Goal: Task Accomplishment & Management: Complete application form

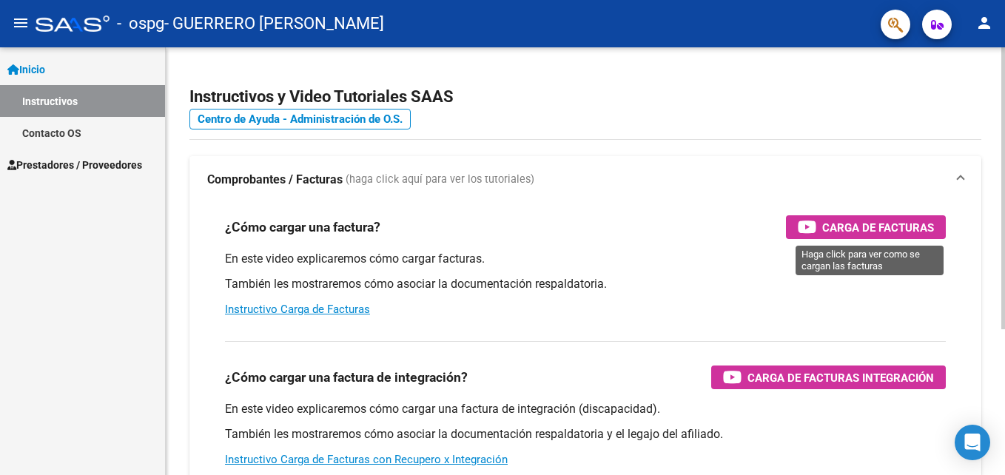
click at [863, 229] on span "Carga de Facturas" at bounding box center [878, 227] width 112 height 18
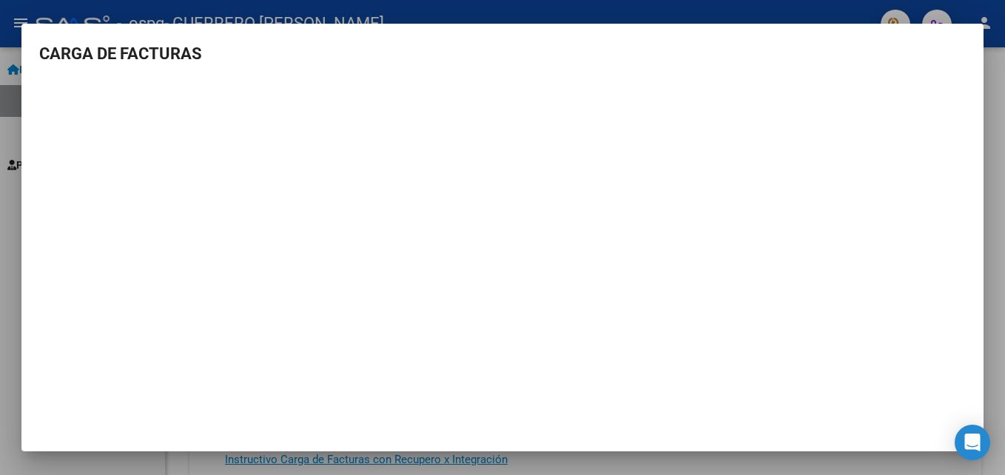
click at [990, 68] on div at bounding box center [502, 237] width 1005 height 475
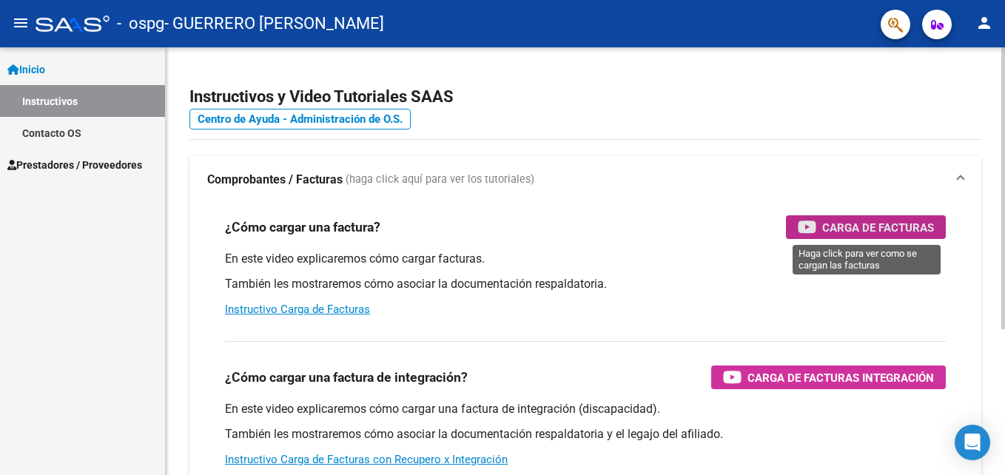
click at [883, 223] on span "Carga de Facturas" at bounding box center [878, 227] width 112 height 18
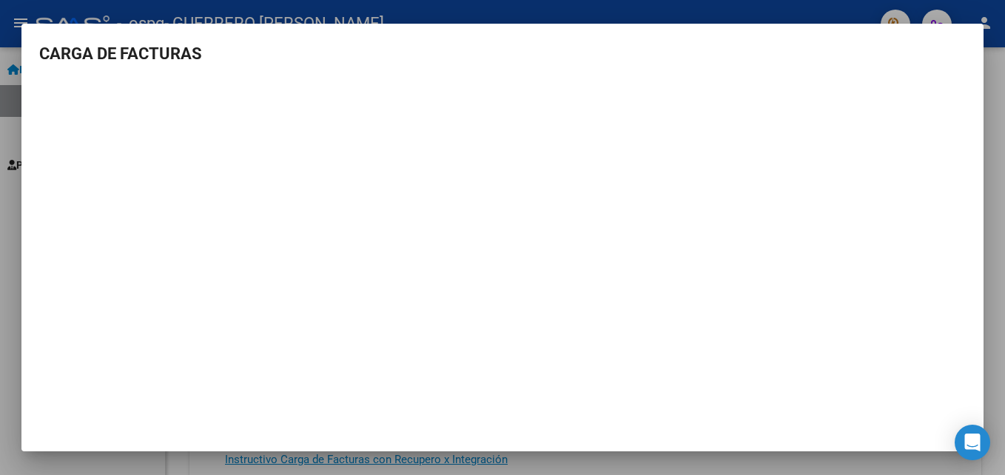
click at [997, 152] on div at bounding box center [502, 237] width 1005 height 475
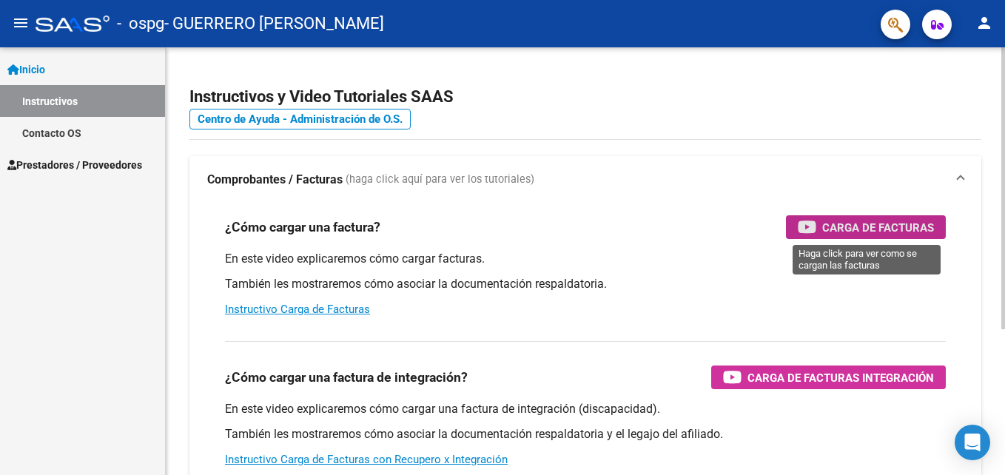
click at [831, 226] on span "Carga de Facturas" at bounding box center [878, 227] width 112 height 18
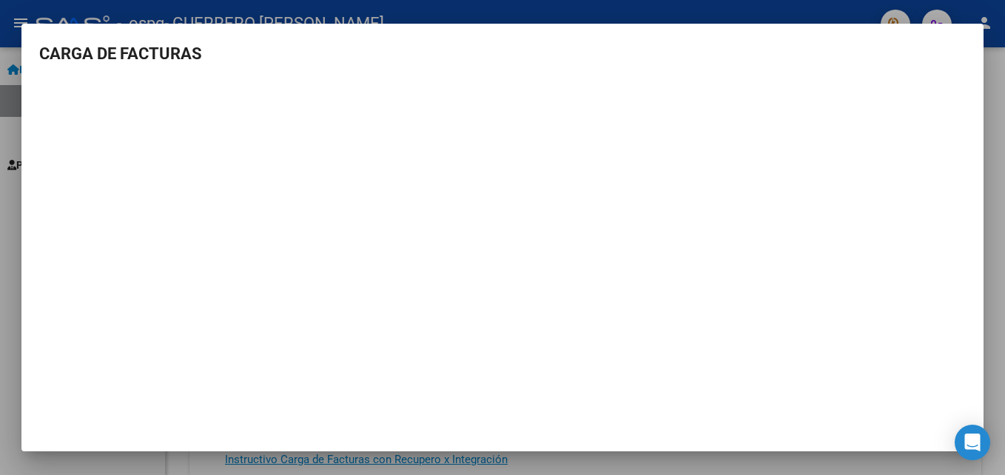
click at [994, 107] on div at bounding box center [502, 237] width 1005 height 475
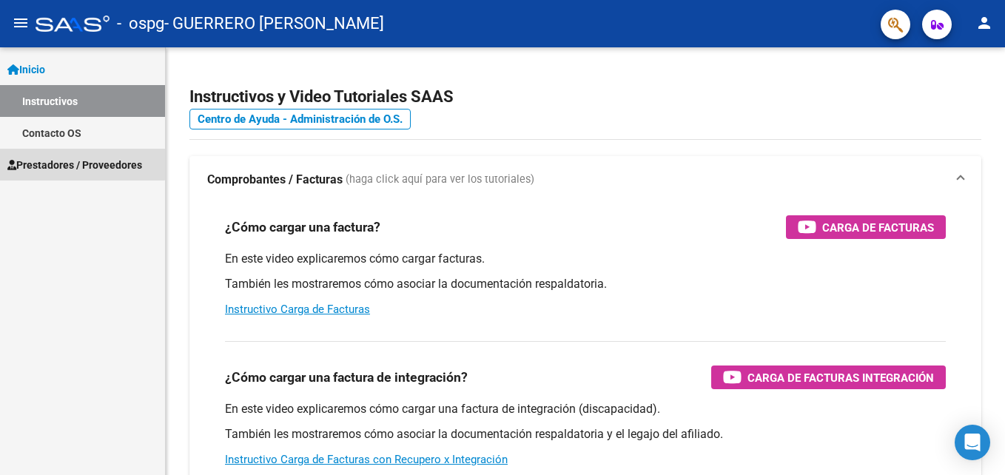
click at [80, 164] on span "Prestadores / Proveedores" at bounding box center [74, 165] width 135 height 16
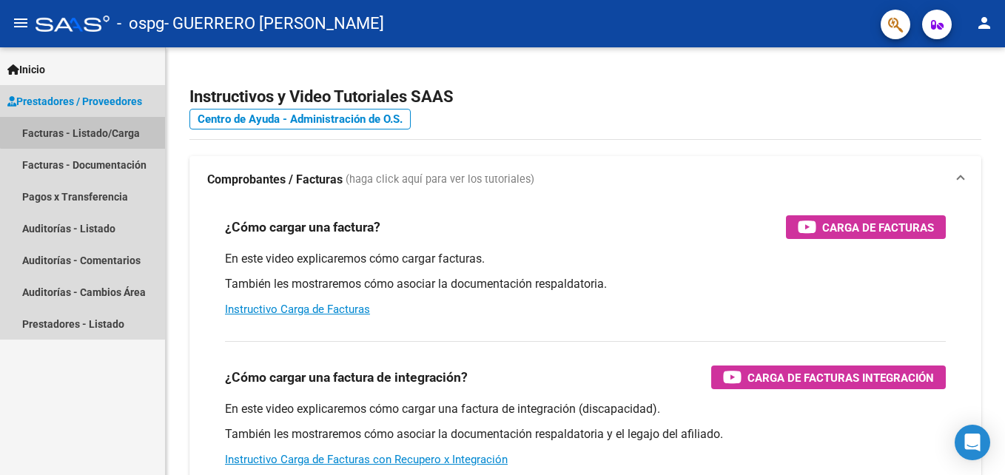
click at [92, 127] on link "Facturas - Listado/Carga" at bounding box center [82, 133] width 165 height 32
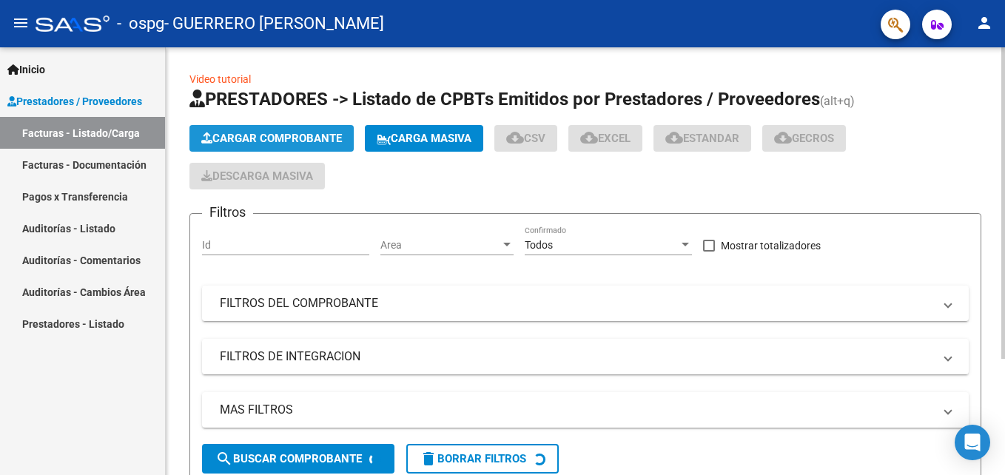
click at [240, 132] on span "Cargar Comprobante" at bounding box center [271, 138] width 141 height 13
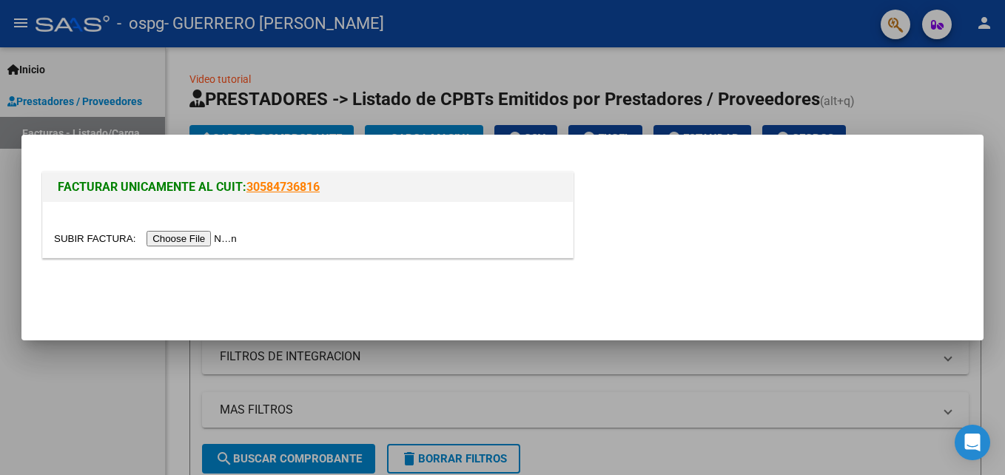
click at [195, 240] on input "file" at bounding box center [147, 239] width 187 height 16
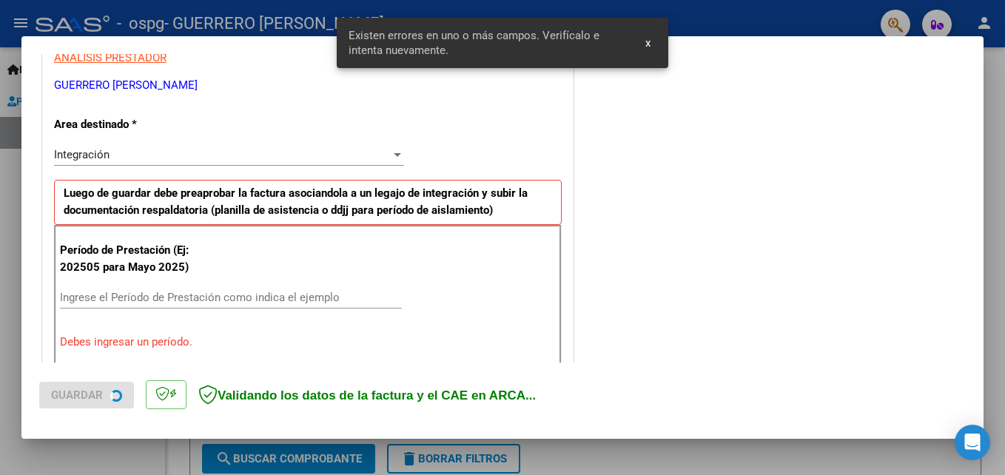
scroll to position [361, 0]
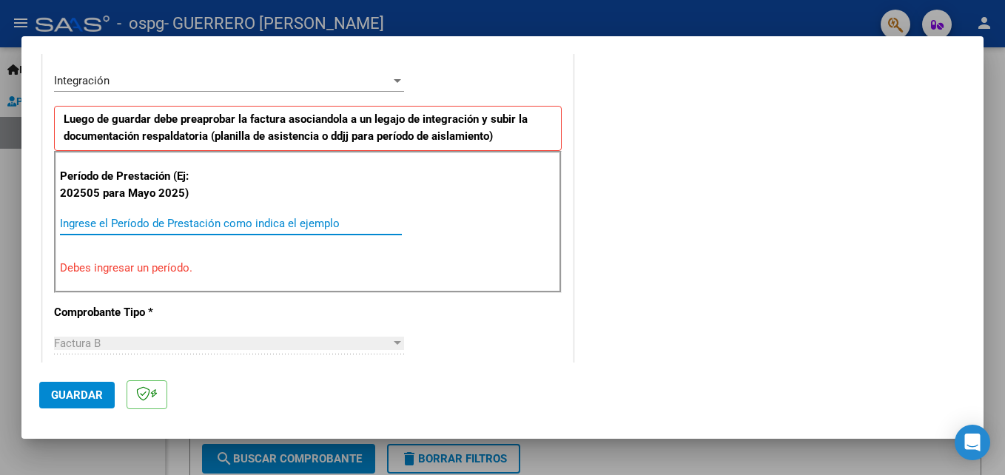
click at [272, 229] on input "Ingrese el Período de Prestación como indica el ejemplo" at bounding box center [231, 223] width 342 height 13
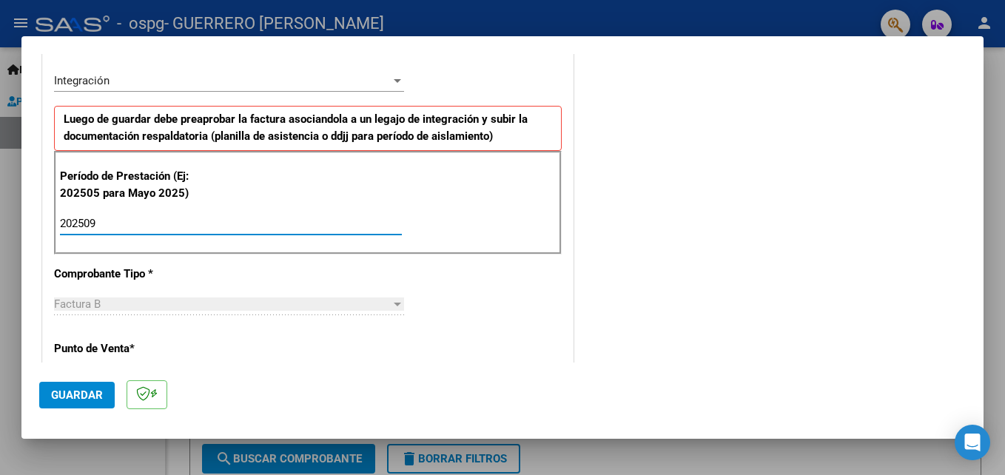
type input "202509"
click at [90, 386] on button "Guardar" at bounding box center [76, 395] width 75 height 27
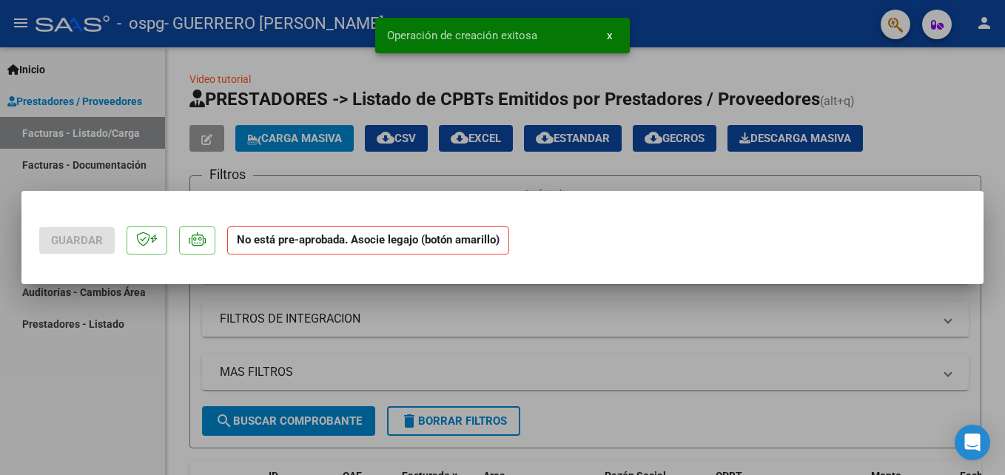
scroll to position [0, 0]
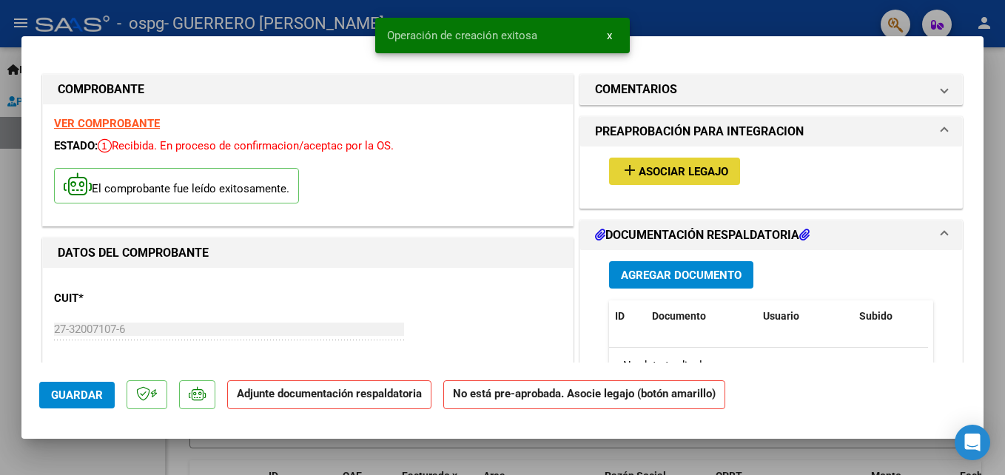
click at [645, 169] on span "Asociar Legajo" at bounding box center [684, 171] width 90 height 13
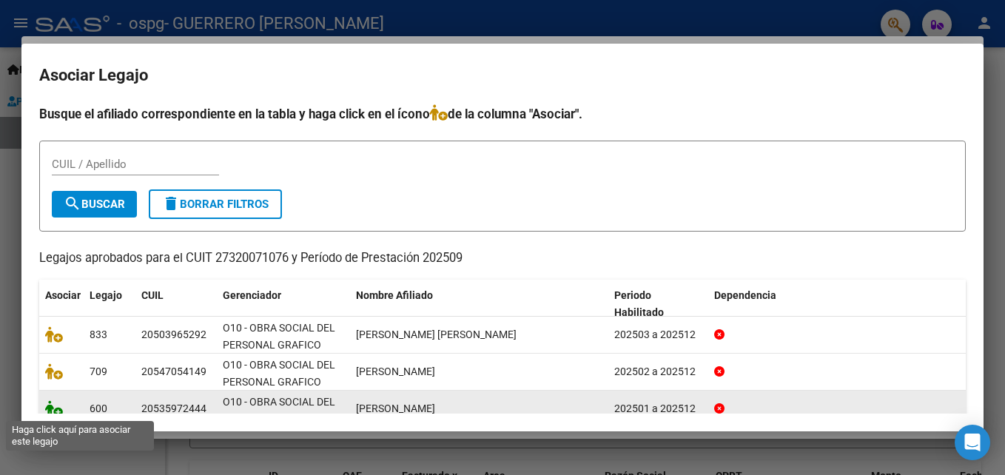
click at [57, 409] on icon at bounding box center [54, 408] width 18 height 16
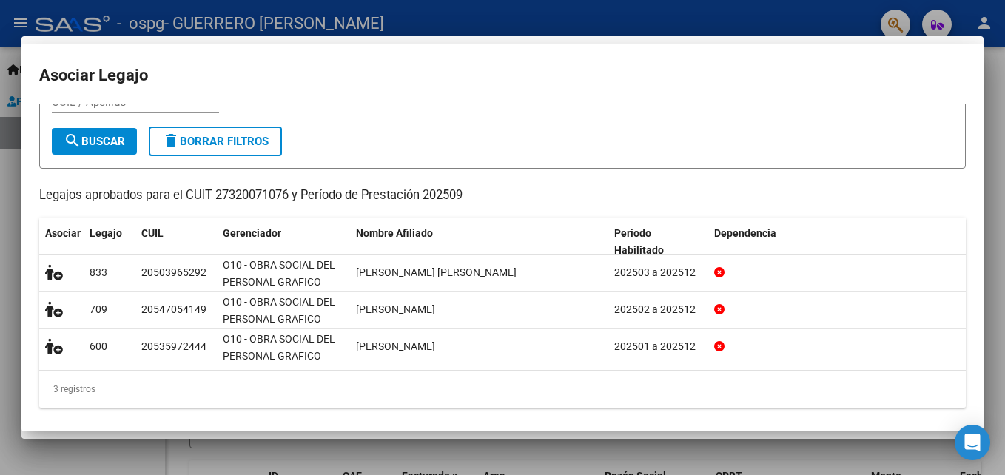
scroll to position [78, 0]
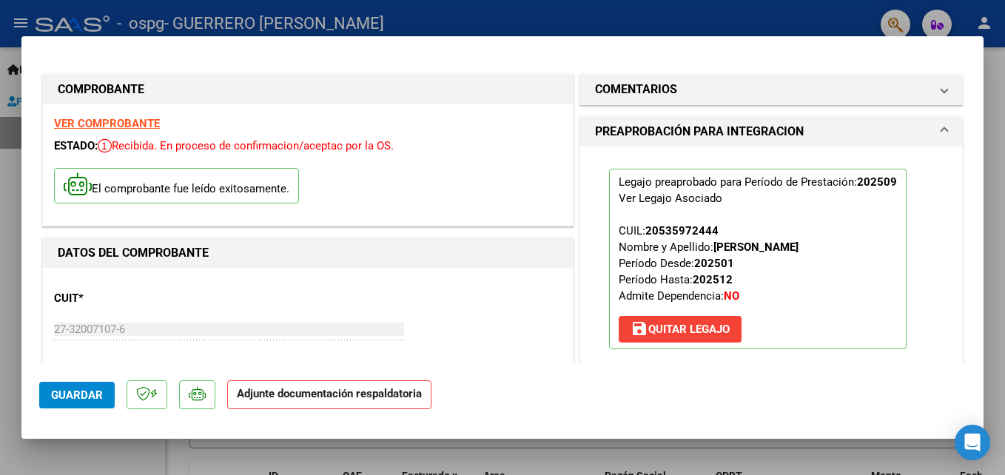
drag, startPoint x: 978, startPoint y: 185, endPoint x: 985, endPoint y: 269, distance: 83.9
click at [288, 397] on strong "Adjunte documentación respaldatoria" at bounding box center [329, 393] width 185 height 13
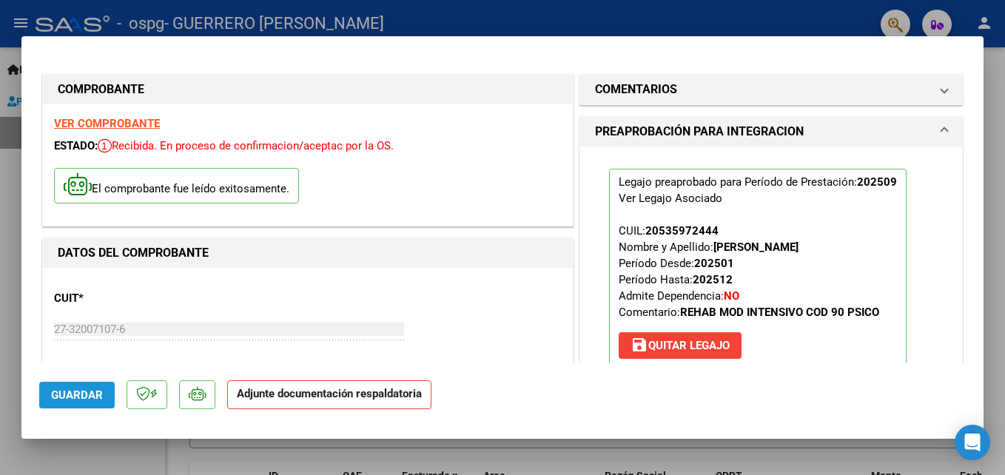
click at [79, 394] on span "Guardar" at bounding box center [77, 394] width 52 height 13
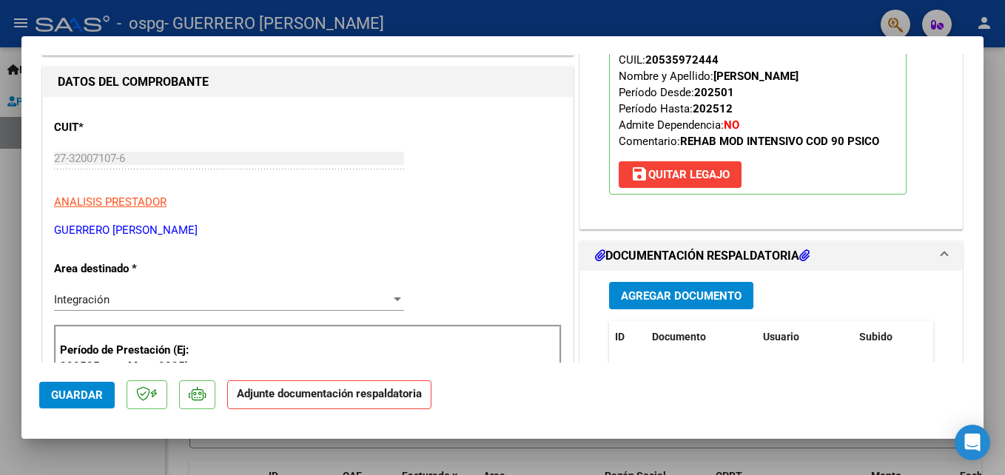
scroll to position [228, 0]
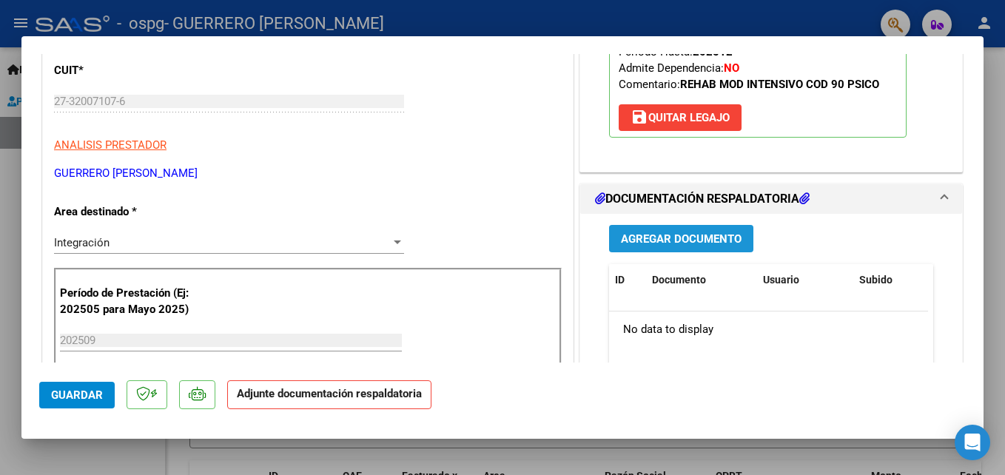
click at [676, 235] on span "Agregar Documento" at bounding box center [681, 238] width 121 height 13
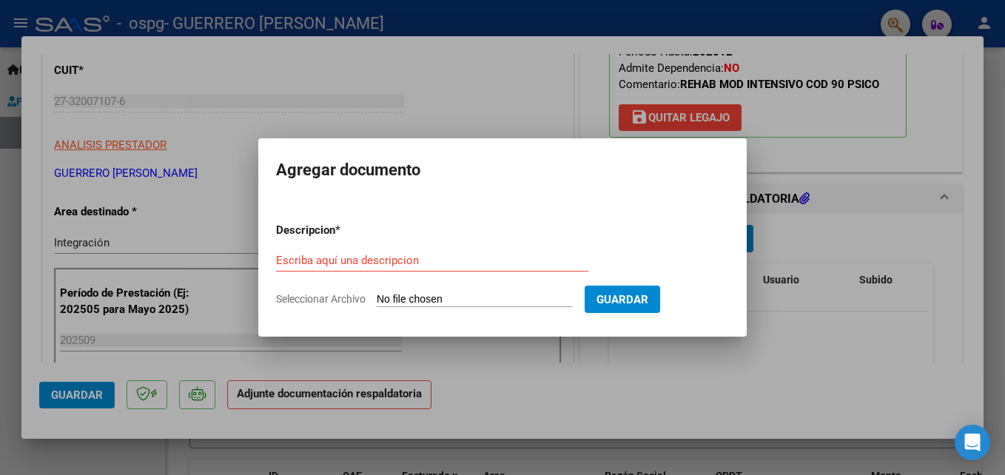
click at [439, 297] on input "Seleccionar Archivo" at bounding box center [475, 300] width 196 height 14
type input "C:\fakepath\Planilla asistencia [PERSON_NAME] [DATE].jpg"
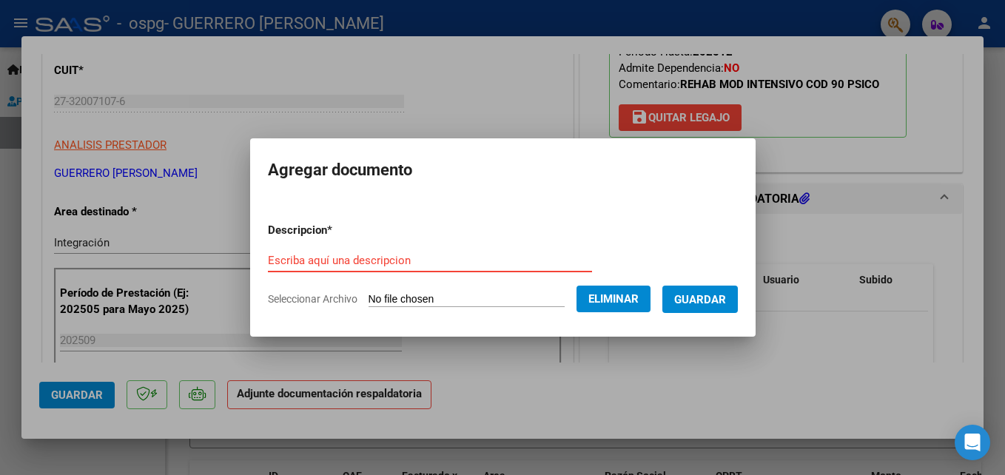
click at [416, 255] on input "Escriba aquí una descripcion" at bounding box center [430, 260] width 324 height 13
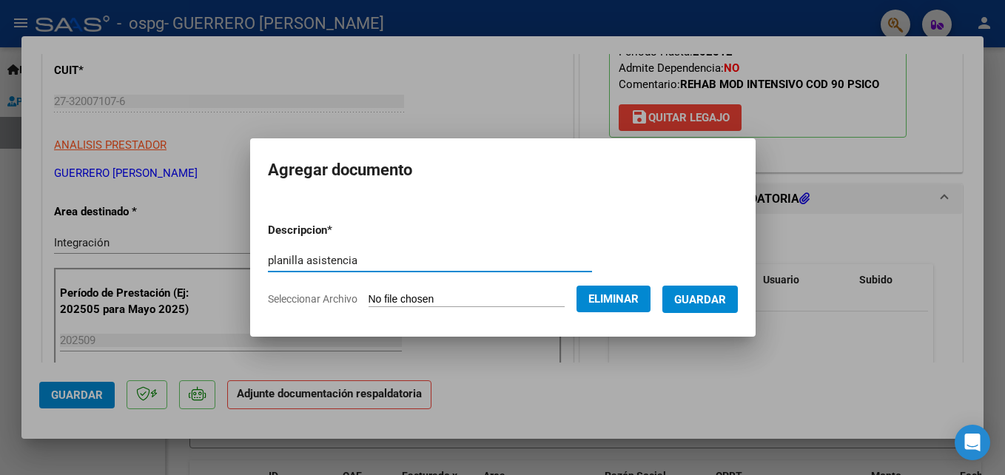
type input "planilla asistencia"
click at [721, 295] on span "Guardar" at bounding box center [700, 299] width 52 height 13
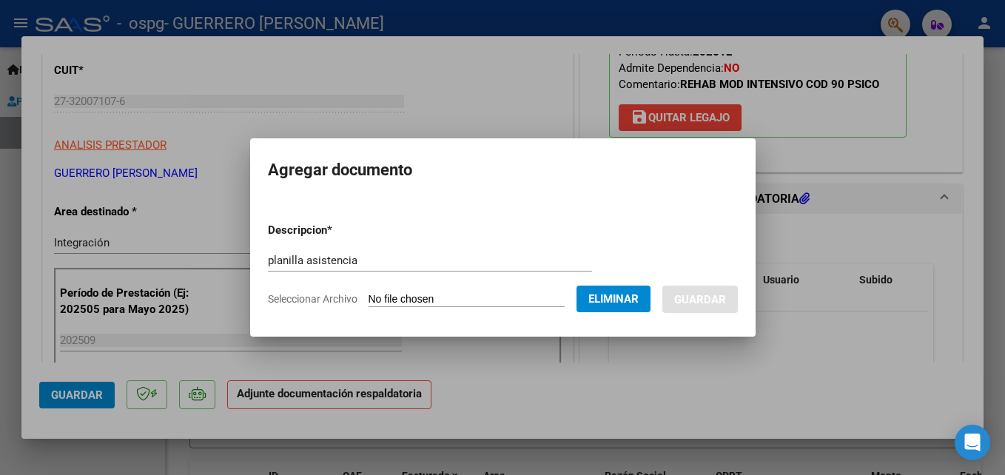
click at [784, 244] on div at bounding box center [502, 237] width 1005 height 475
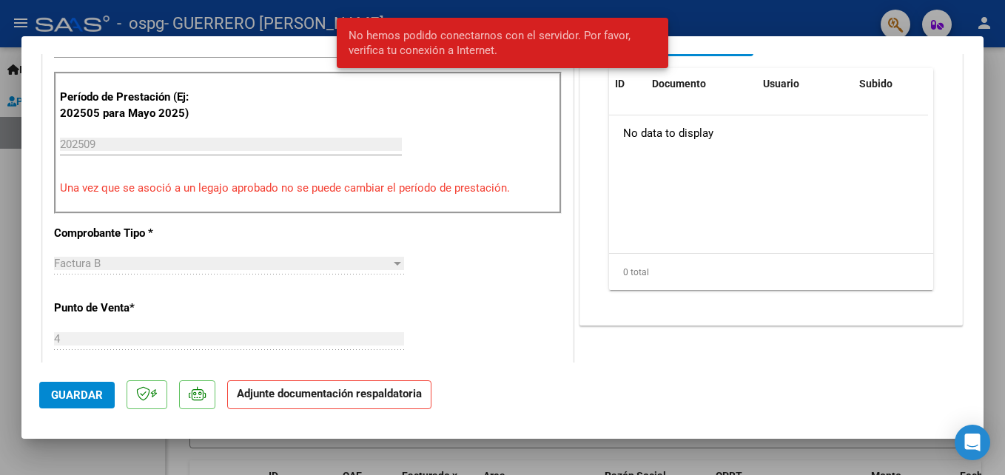
scroll to position [289, 0]
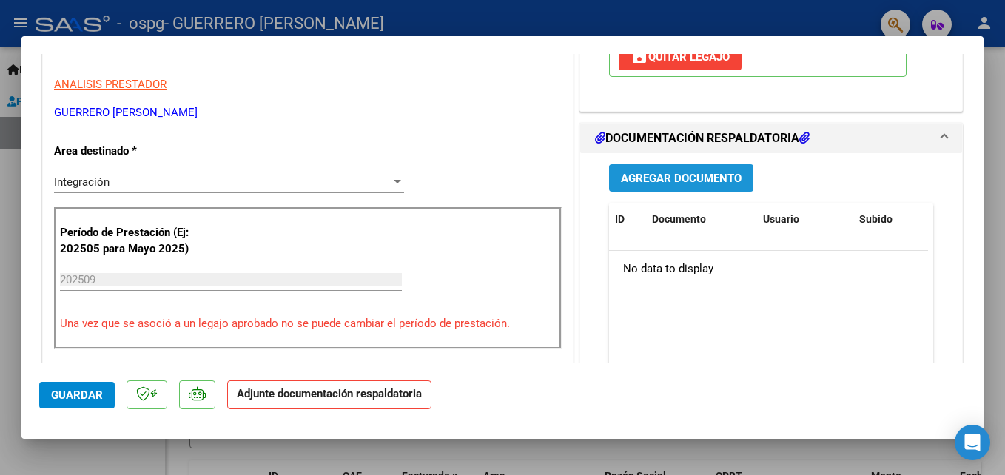
click at [687, 188] on button "Agregar Documento" at bounding box center [681, 177] width 144 height 27
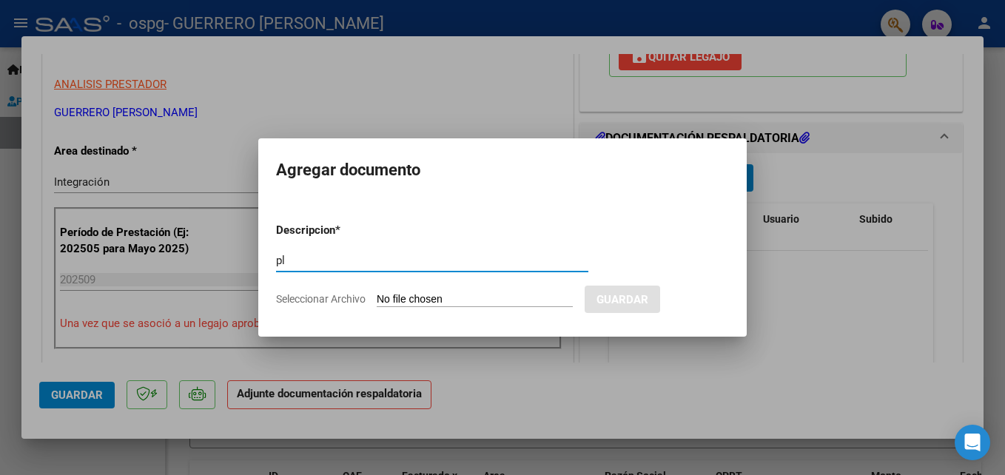
type input "p"
type input "planilla asistencia"
click at [439, 300] on input "Seleccionar Archivo" at bounding box center [475, 300] width 196 height 14
type input "C:\fakepath\Planilla asistencia [PERSON_NAME] [DATE].jpg"
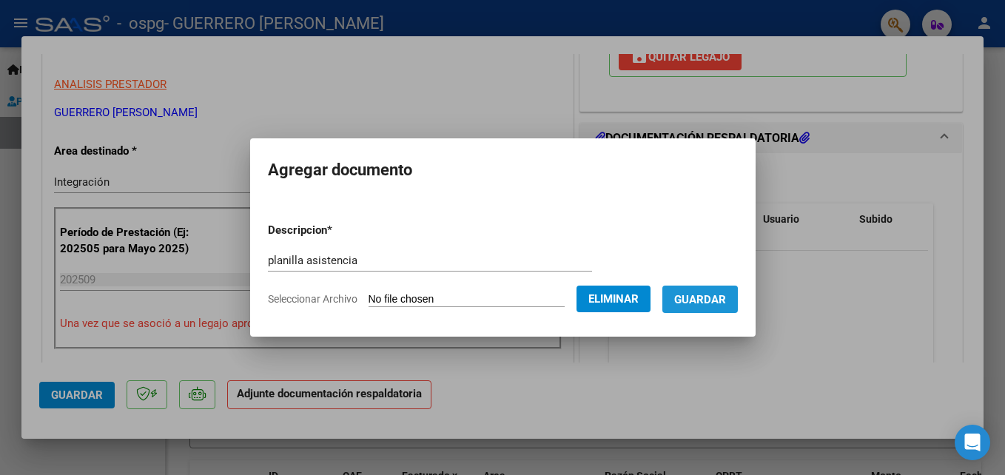
click at [695, 300] on span "Guardar" at bounding box center [700, 299] width 52 height 13
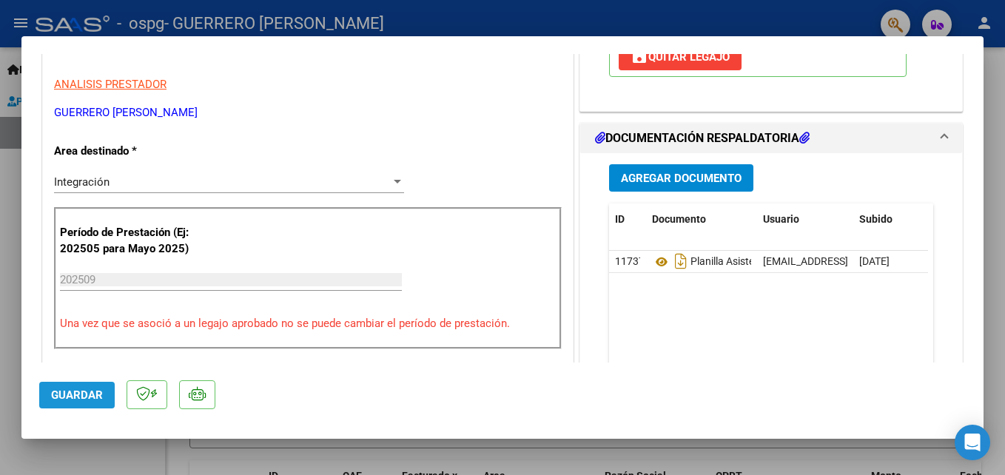
click at [95, 395] on span "Guardar" at bounding box center [77, 394] width 52 height 13
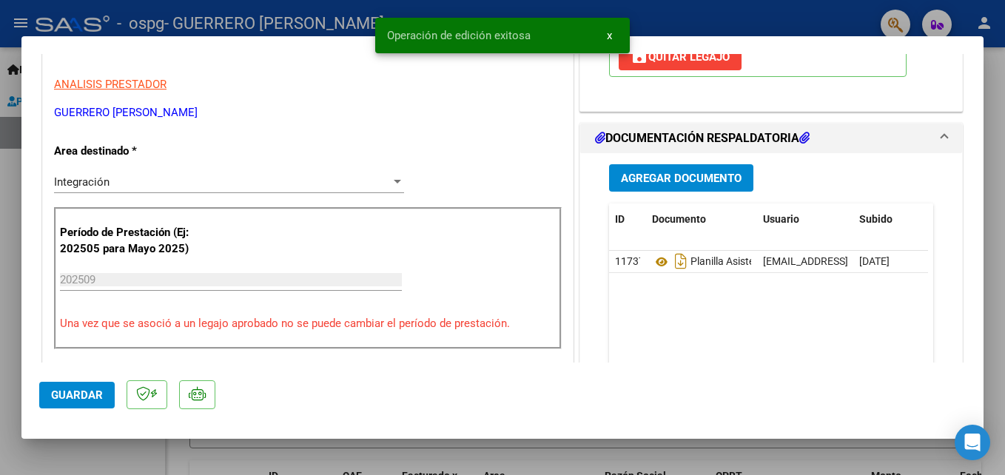
click at [991, 127] on div at bounding box center [502, 237] width 1005 height 475
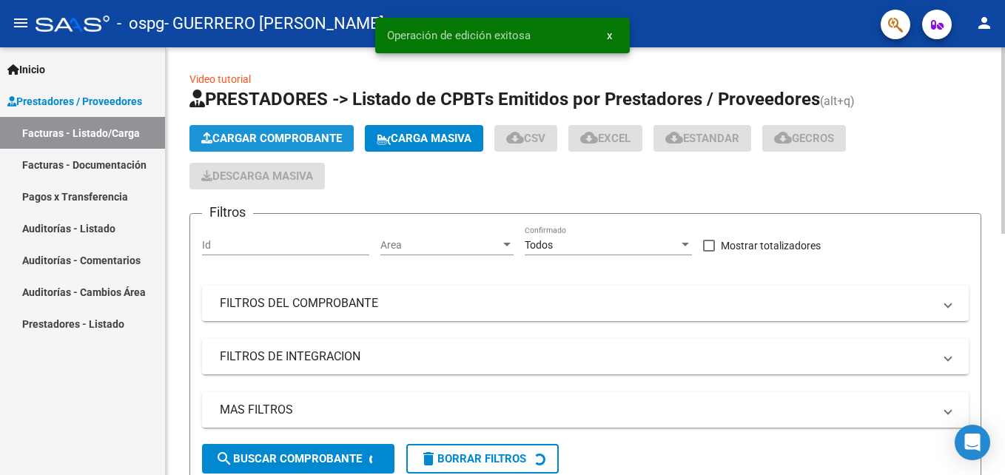
click at [266, 137] on span "Cargar Comprobante" at bounding box center [271, 138] width 141 height 13
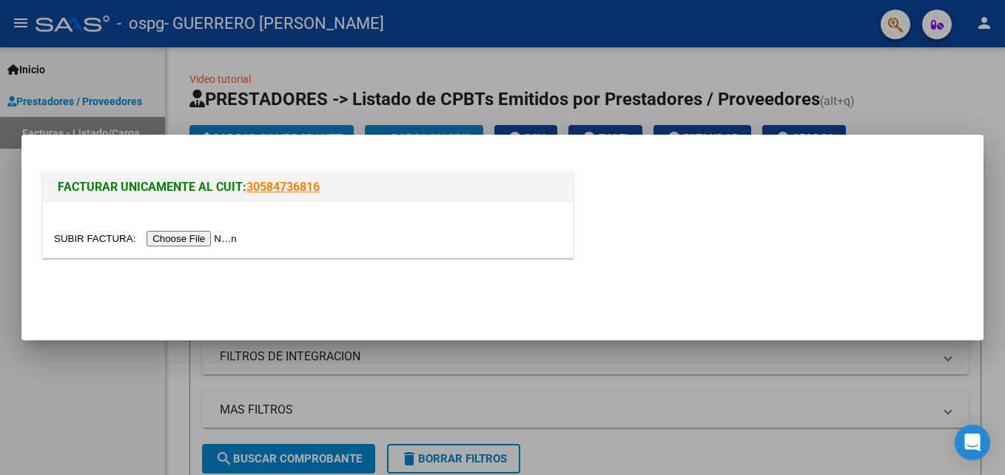
click at [206, 237] on input "file" at bounding box center [147, 239] width 187 height 16
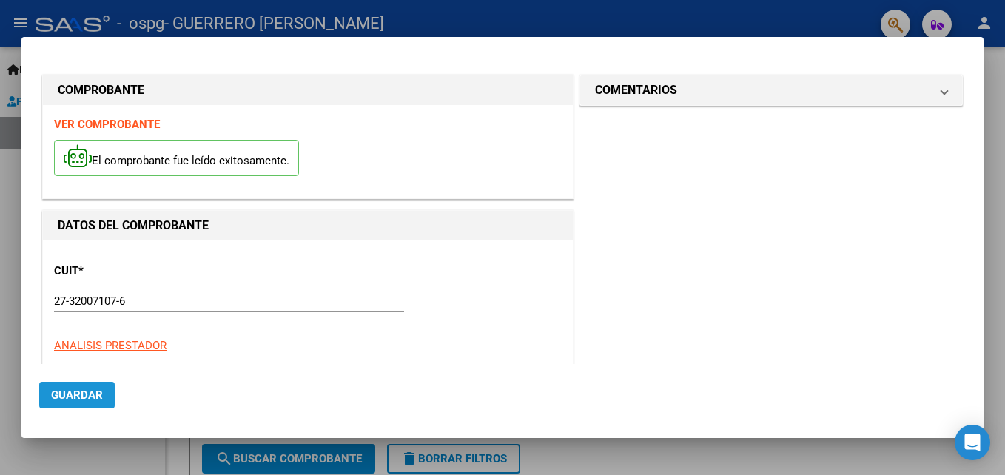
click at [78, 395] on span "Guardar" at bounding box center [77, 394] width 52 height 13
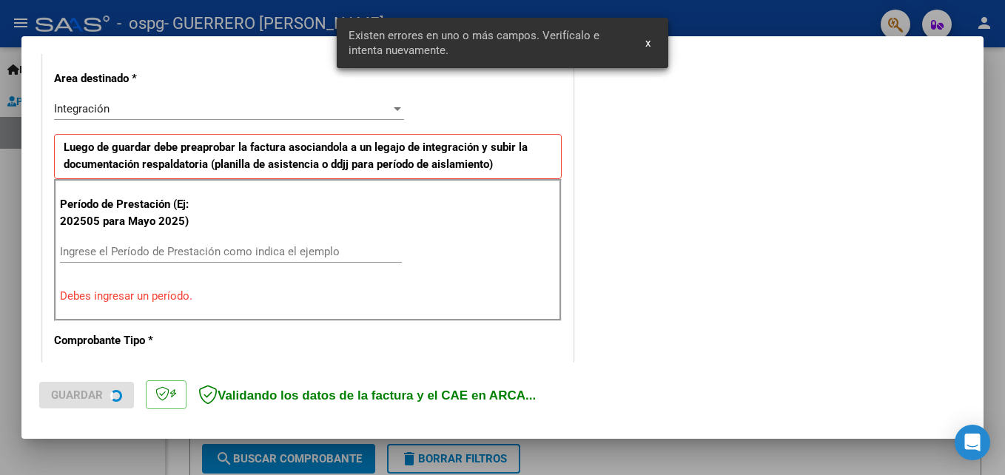
scroll to position [361, 0]
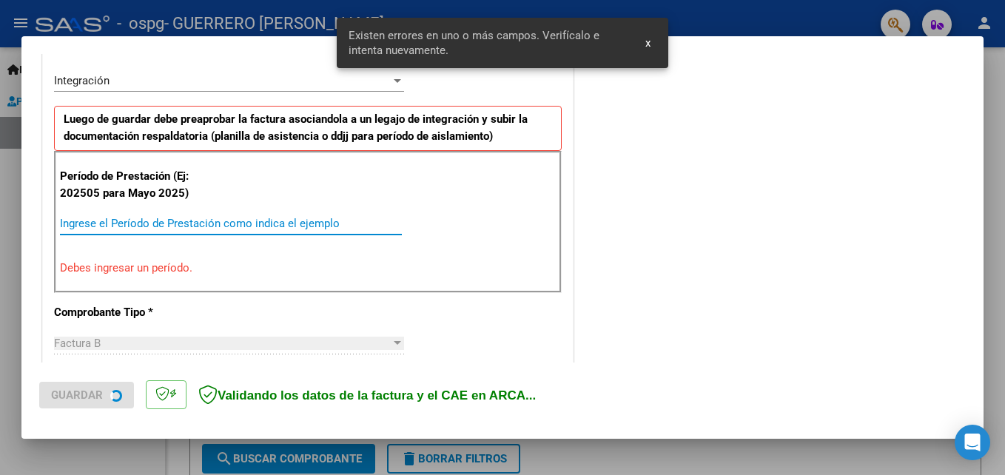
click at [132, 226] on input "Ingrese el Período de Prestación como indica el ejemplo" at bounding box center [231, 223] width 342 height 13
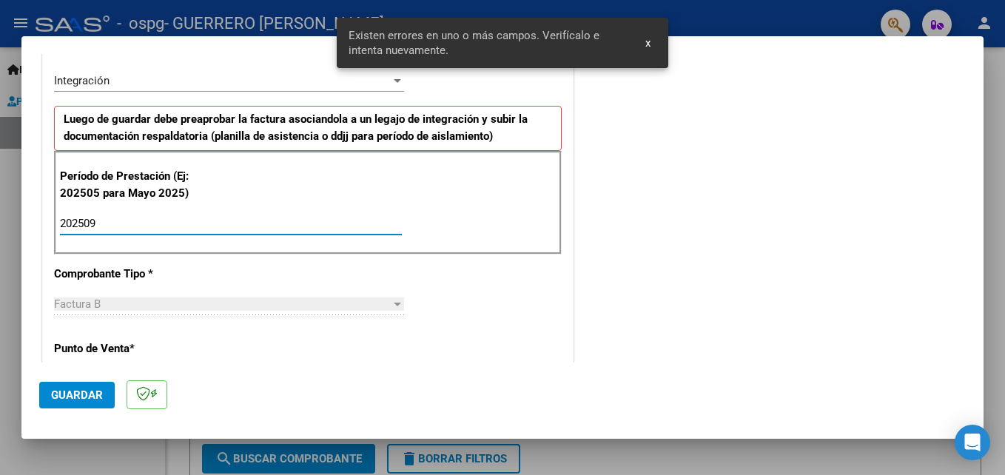
type input "202509"
click at [100, 394] on span "Guardar" at bounding box center [77, 394] width 52 height 13
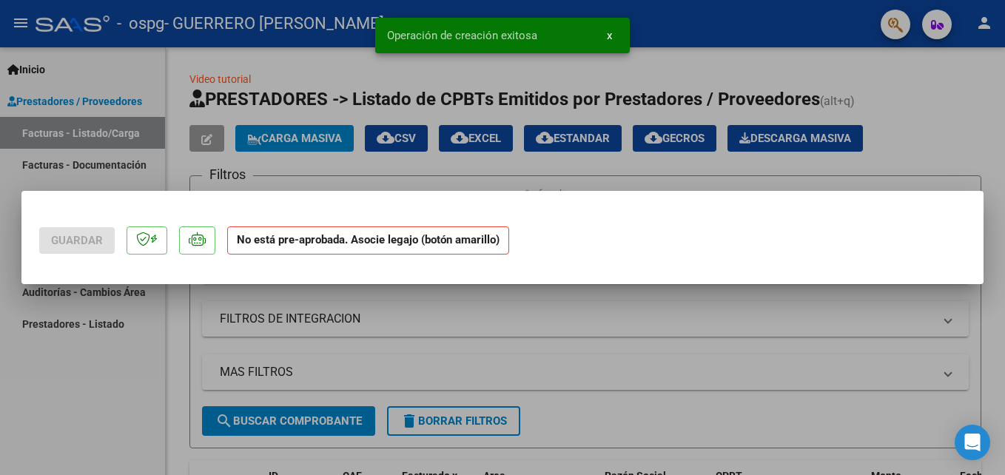
scroll to position [0, 0]
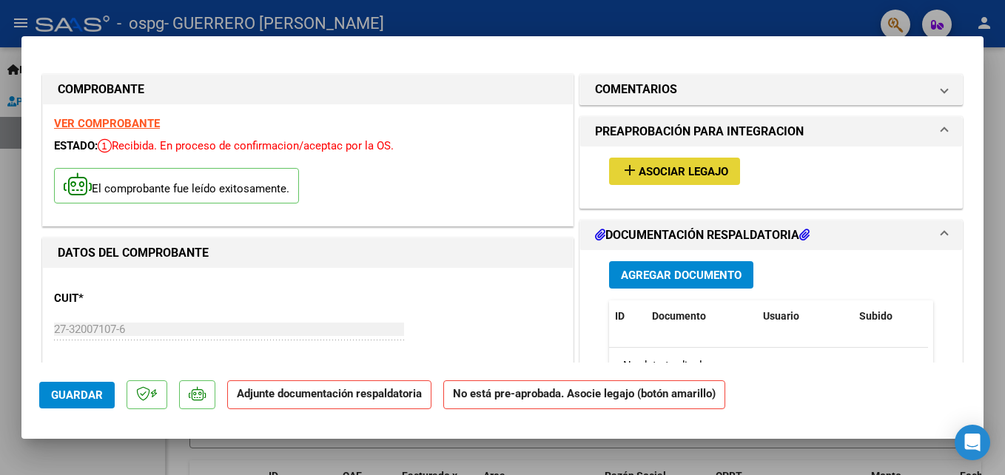
click at [663, 172] on span "Asociar Legajo" at bounding box center [684, 171] width 90 height 13
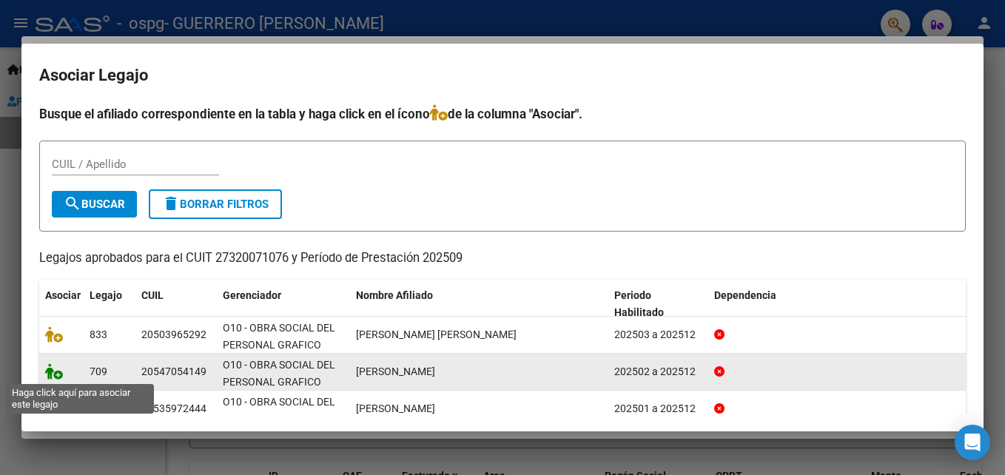
click at [56, 371] on icon at bounding box center [54, 371] width 18 height 16
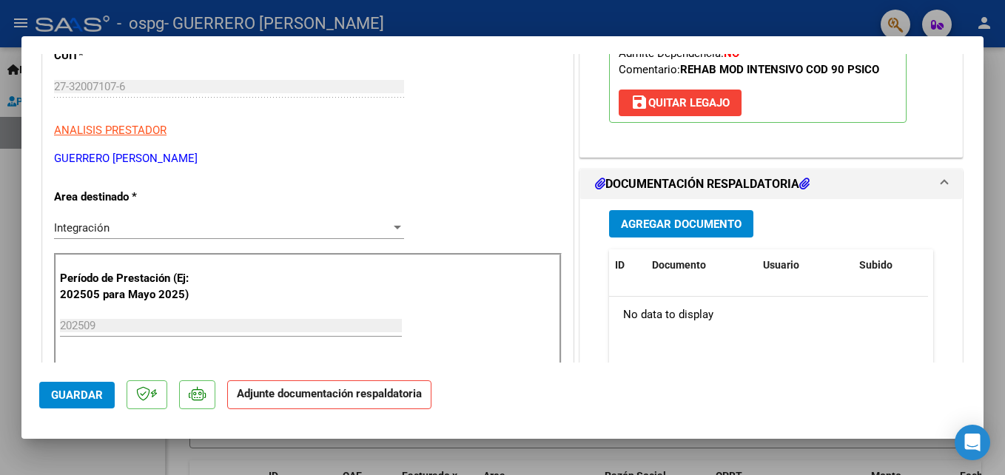
scroll to position [253, 0]
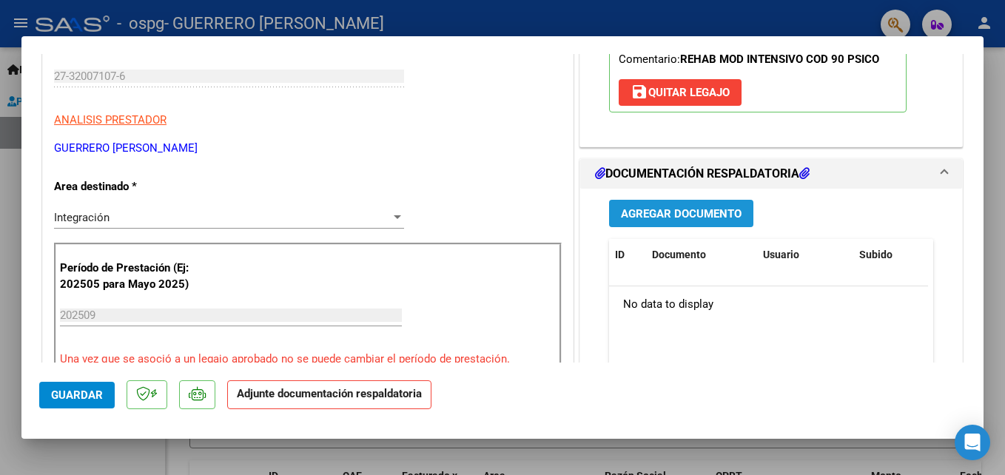
click at [693, 218] on span "Agregar Documento" at bounding box center [681, 213] width 121 height 13
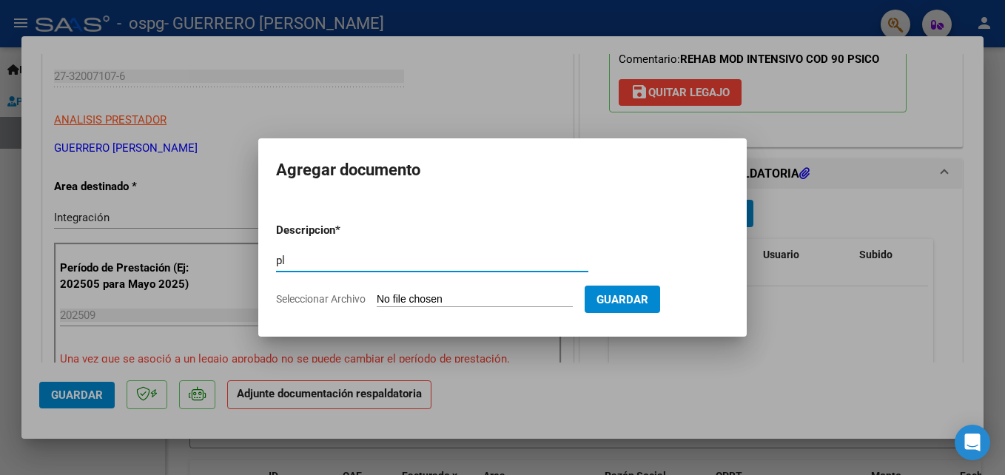
type input "p"
type input "planilla asistencia"
click at [400, 300] on input "Seleccionar Archivo" at bounding box center [475, 300] width 196 height 14
type input "C:\fakepath\Planilla asistencia [PERSON_NAME] [DATE].jpg"
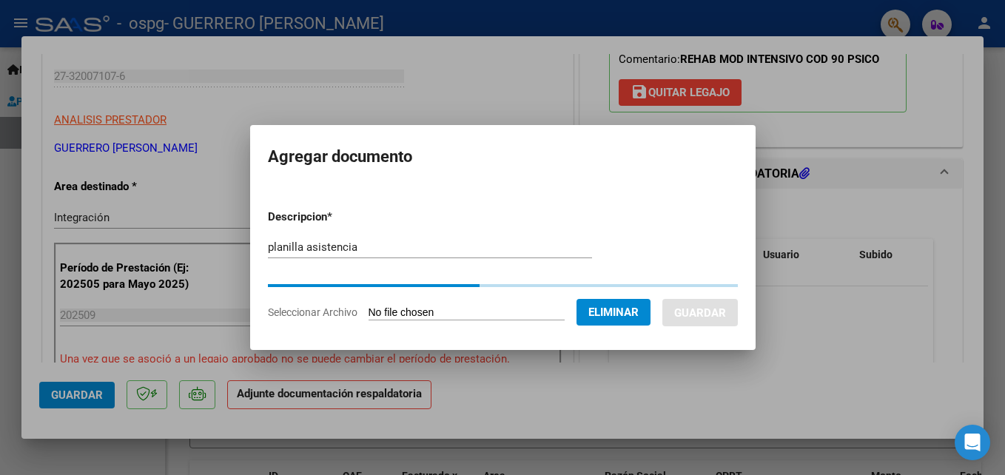
click at [613, 395] on div at bounding box center [502, 237] width 1005 height 475
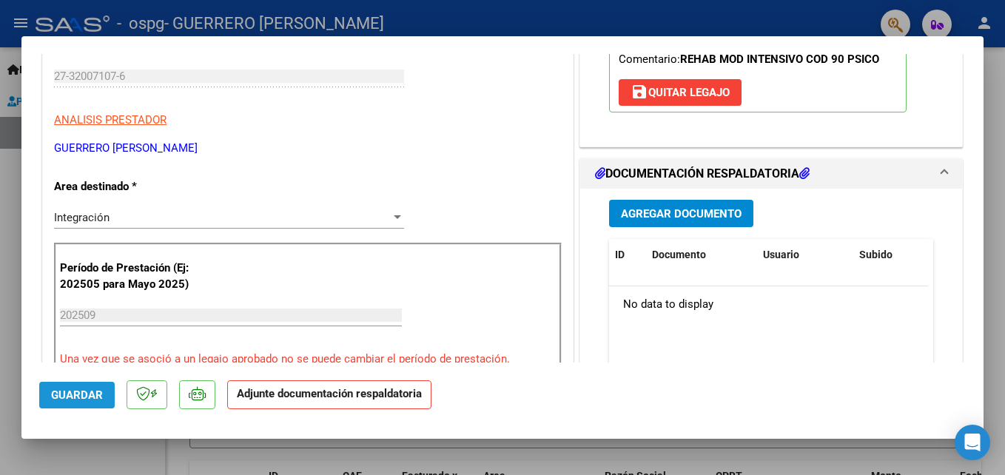
click at [92, 397] on span "Guardar" at bounding box center [77, 394] width 52 height 13
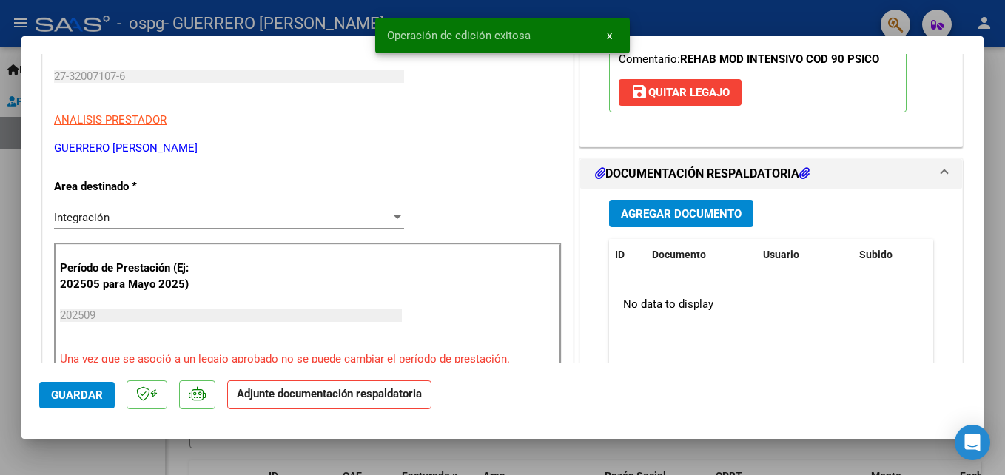
click at [631, 216] on span "Agregar Documento" at bounding box center [681, 213] width 121 height 13
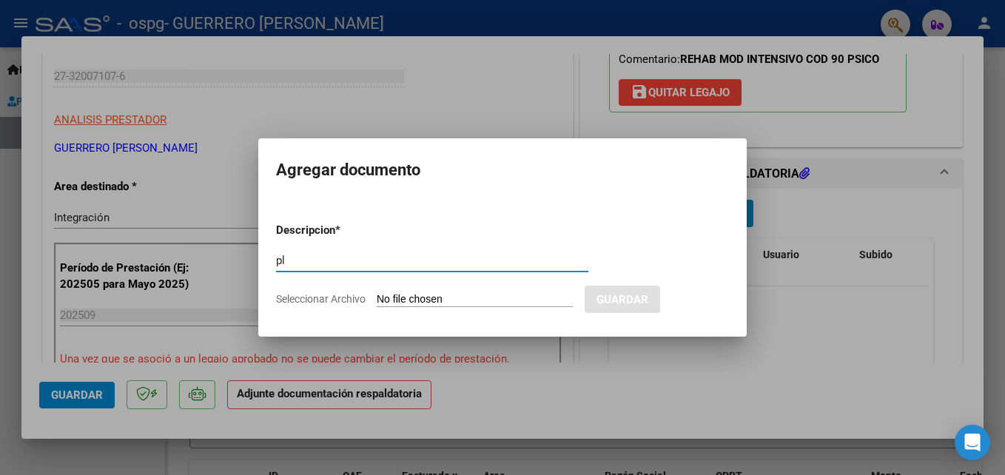
type input "p"
type input "planilla asistencia"
click at [419, 297] on input "Seleccionar Archivo" at bounding box center [475, 300] width 196 height 14
type input "C:\fakepath\Planilla asistencia [PERSON_NAME] [DATE].jpg"
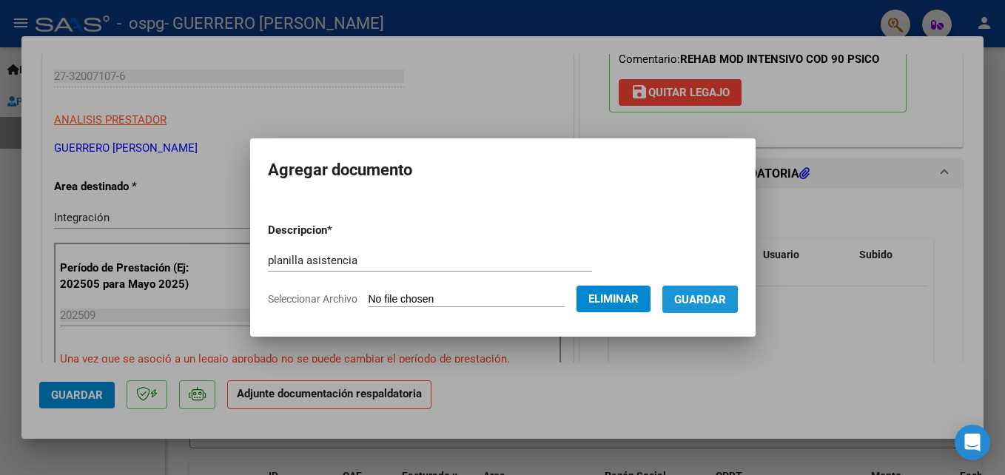
click at [695, 300] on span "Guardar" at bounding box center [700, 299] width 52 height 13
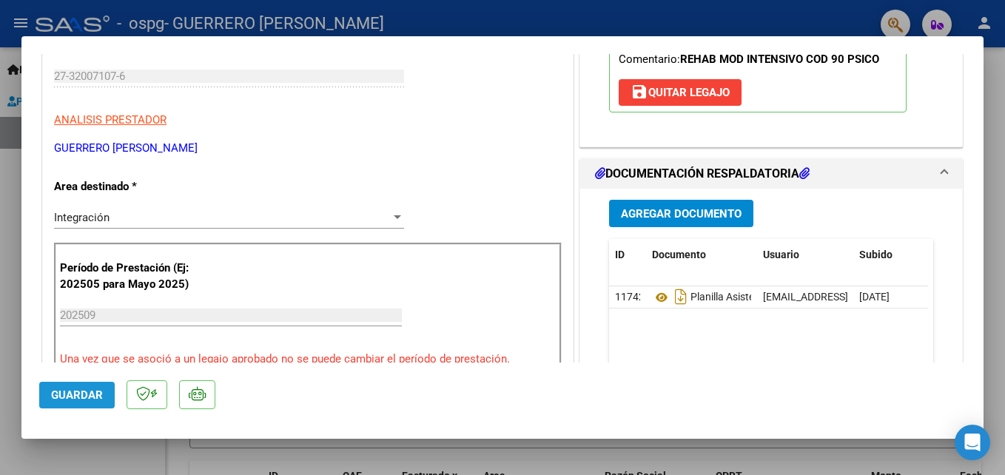
click at [95, 394] on span "Guardar" at bounding box center [77, 394] width 52 height 13
click at [998, 106] on div at bounding box center [502, 237] width 1005 height 475
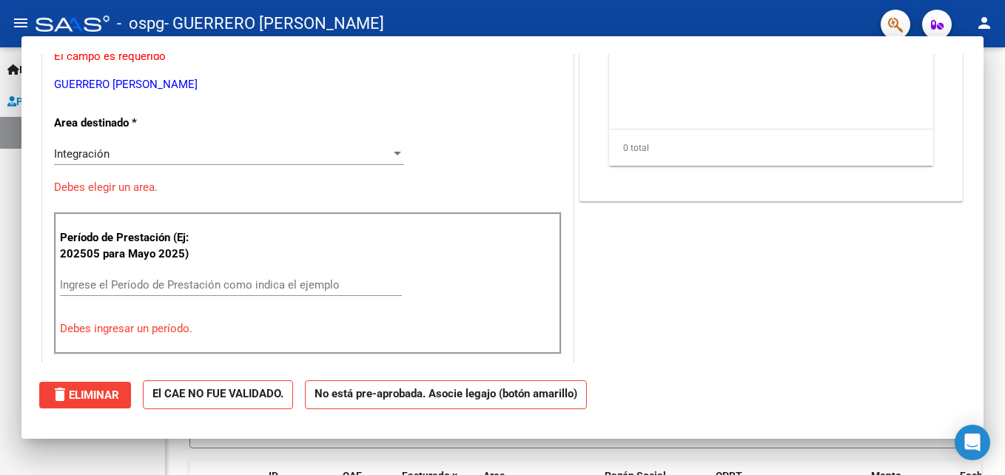
scroll to position [0, 0]
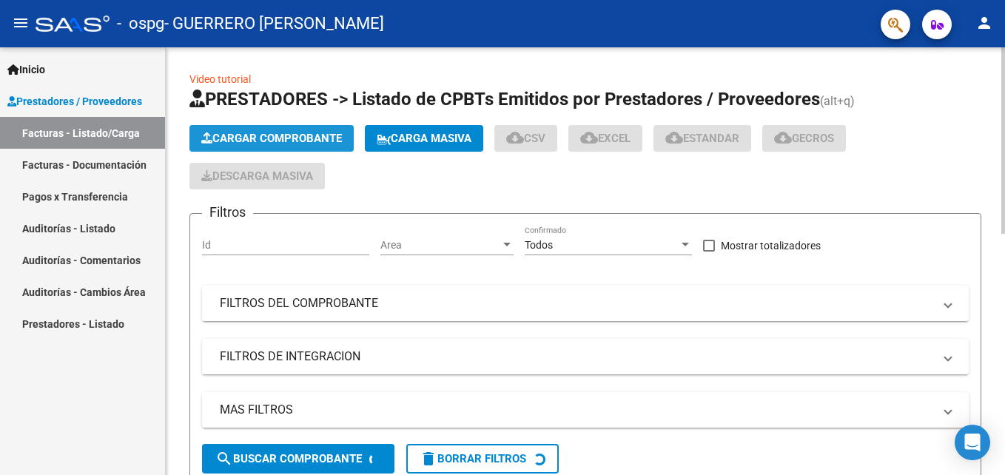
click at [306, 139] on span "Cargar Comprobante" at bounding box center [271, 138] width 141 height 13
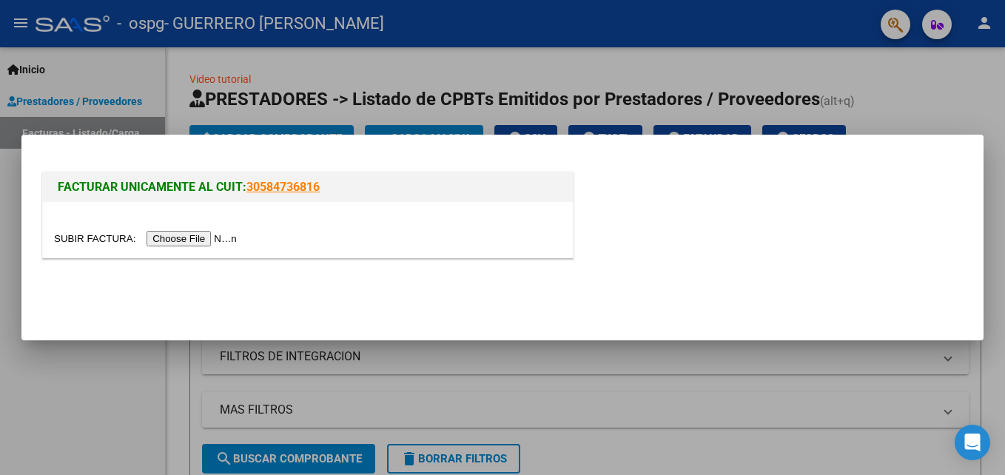
click at [192, 244] on input "file" at bounding box center [147, 239] width 187 height 16
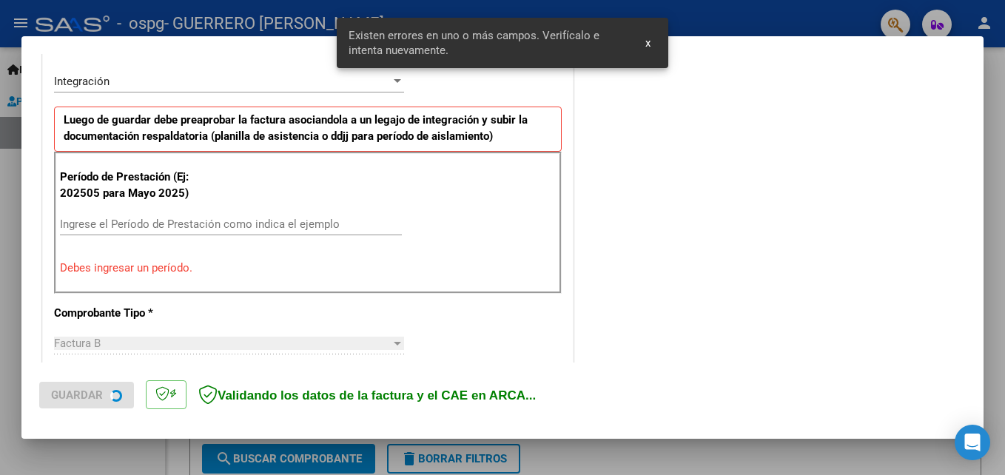
scroll to position [361, 0]
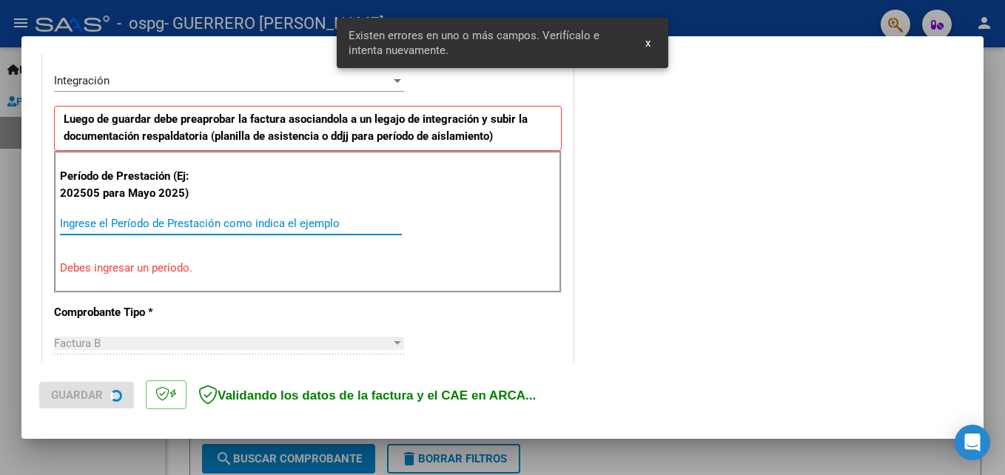
click at [154, 224] on input "Ingrese el Período de Prestación como indica el ejemplo" at bounding box center [231, 223] width 342 height 13
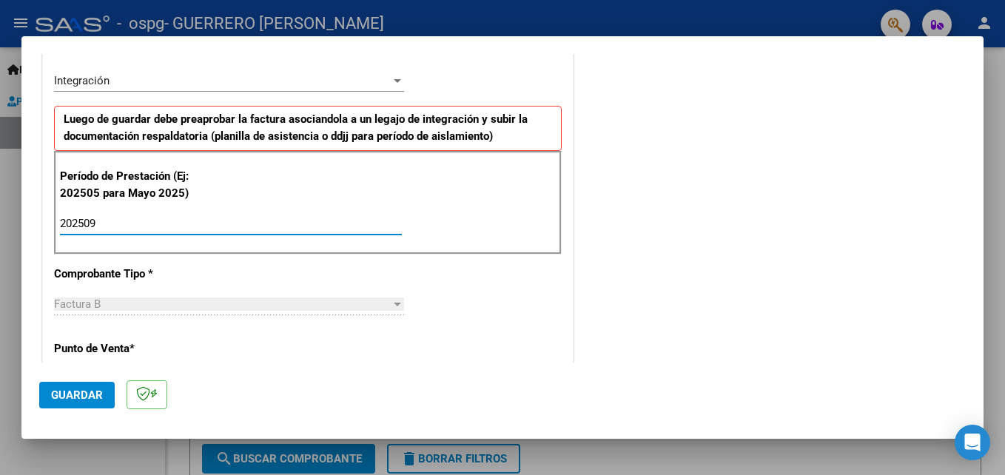
type input "202509"
click at [78, 395] on span "Guardar" at bounding box center [77, 394] width 52 height 13
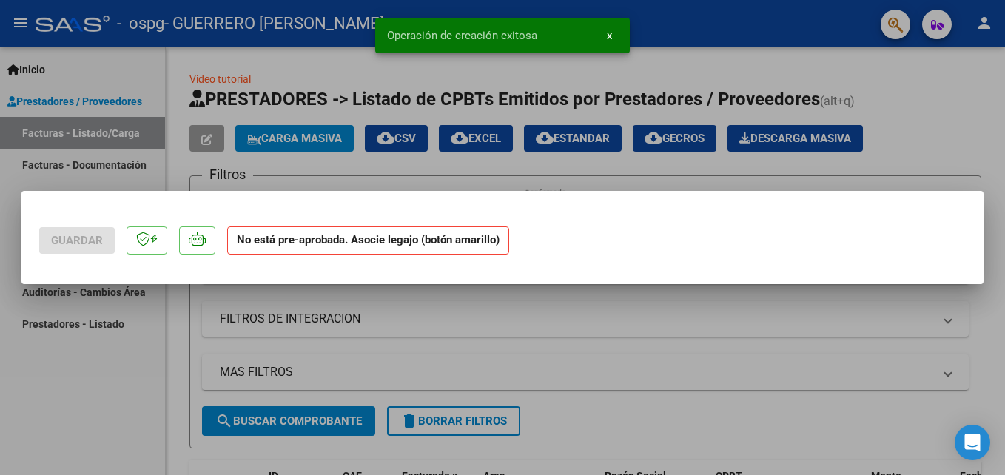
scroll to position [0, 0]
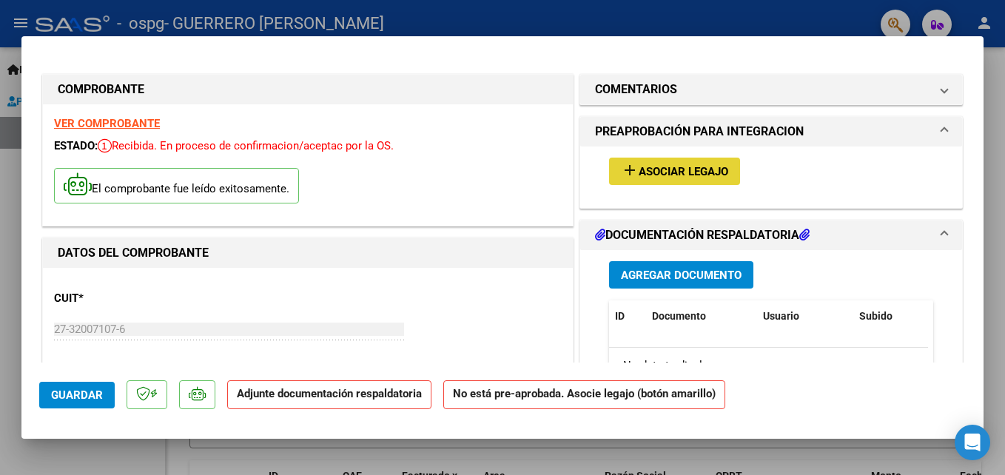
click at [680, 172] on span "Asociar Legajo" at bounding box center [684, 171] width 90 height 13
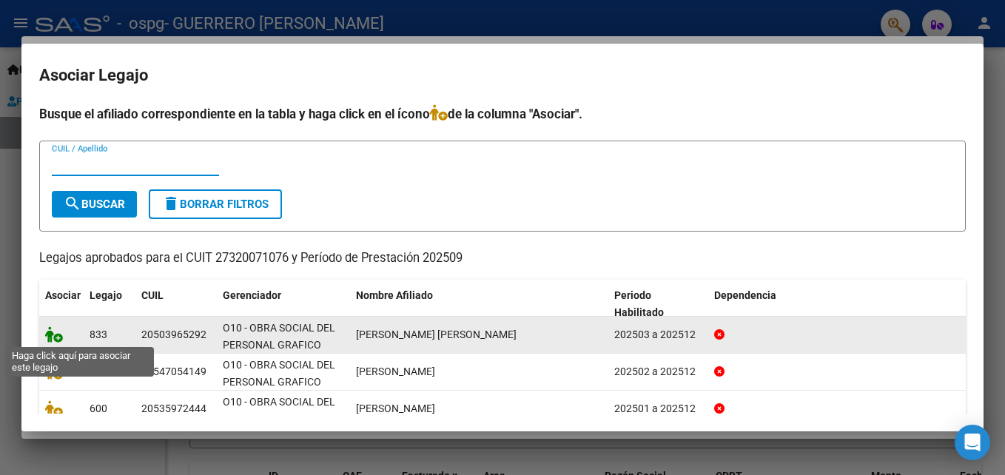
click at [50, 334] on icon at bounding box center [54, 334] width 18 height 16
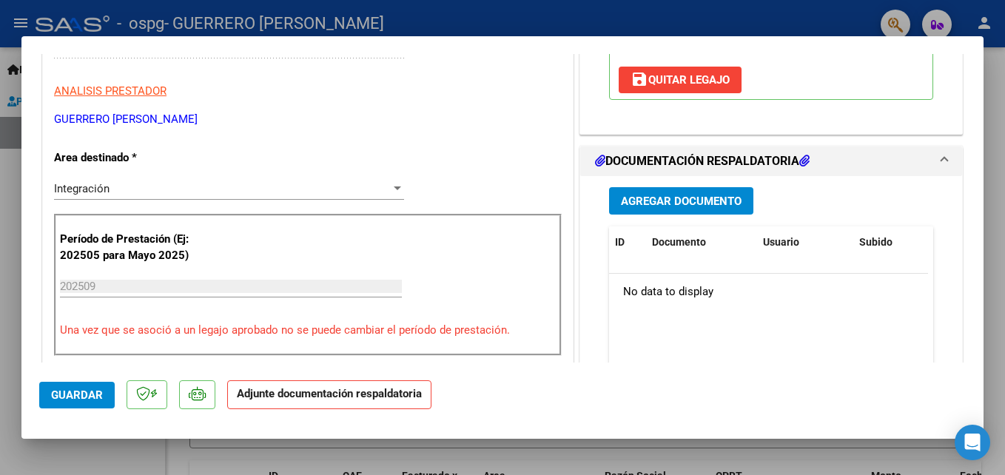
scroll to position [278, 0]
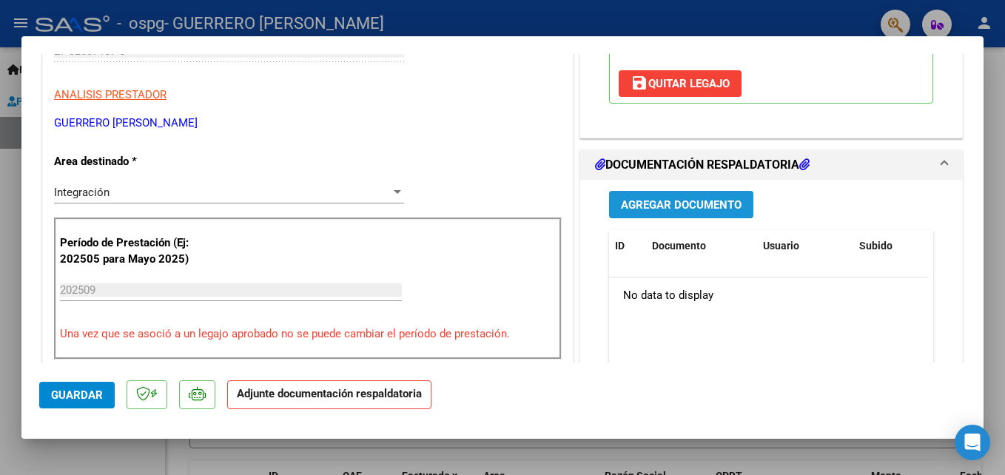
click at [658, 212] on span "Agregar Documento" at bounding box center [681, 204] width 121 height 13
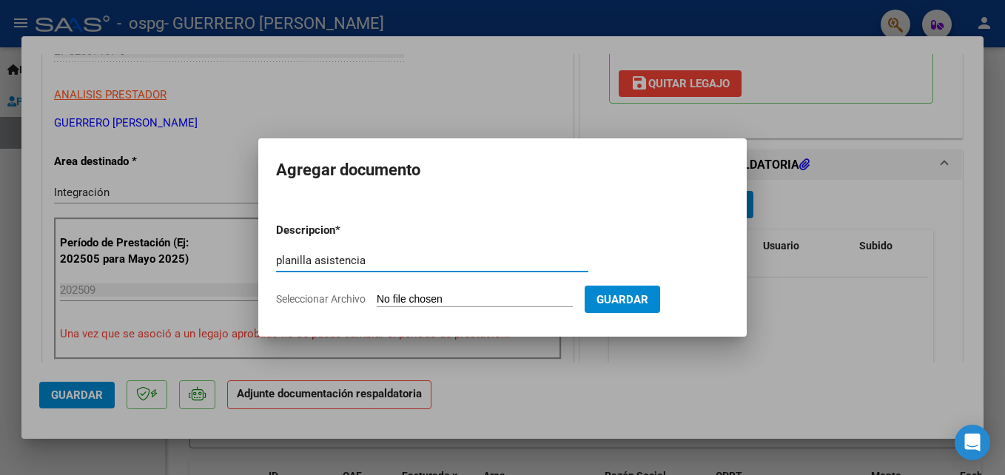
type input "planilla asistencia"
click at [449, 300] on input "Seleccionar Archivo" at bounding box center [475, 300] width 196 height 14
type input "C:\fakepath\Planilla asistencia [PERSON_NAME] [DATE].jpg"
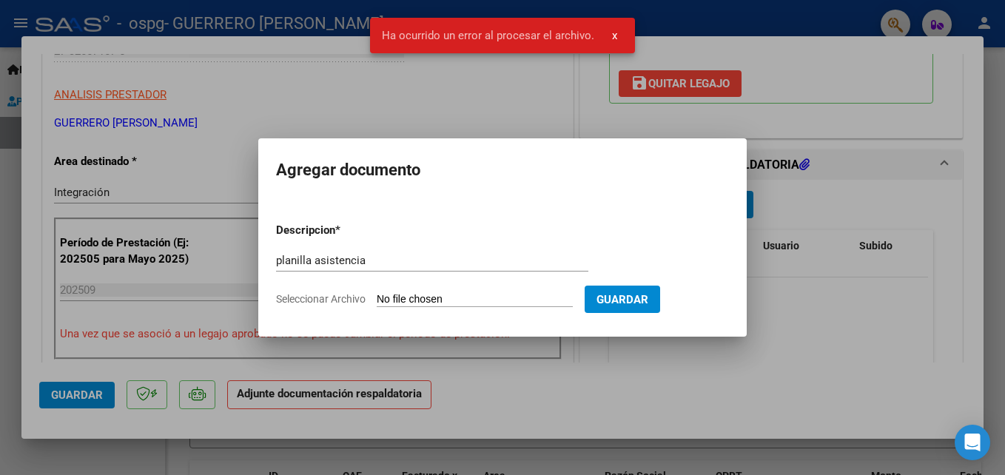
click at [447, 292] on app-file-uploader "Seleccionar Archivo" at bounding box center [430, 298] width 309 height 13
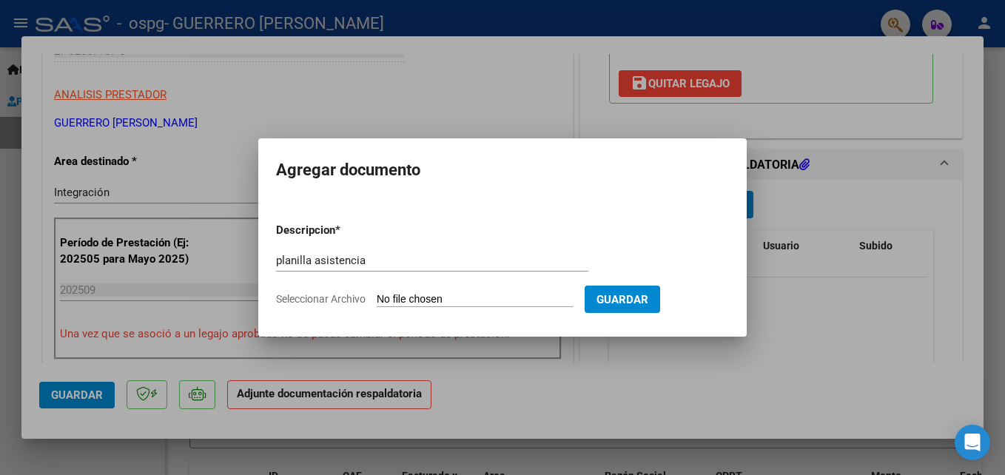
click at [449, 293] on input "Seleccionar Archivo" at bounding box center [475, 300] width 196 height 14
type input "C:\fakepath\Planilla asistencia [PERSON_NAME] [DATE].jpg"
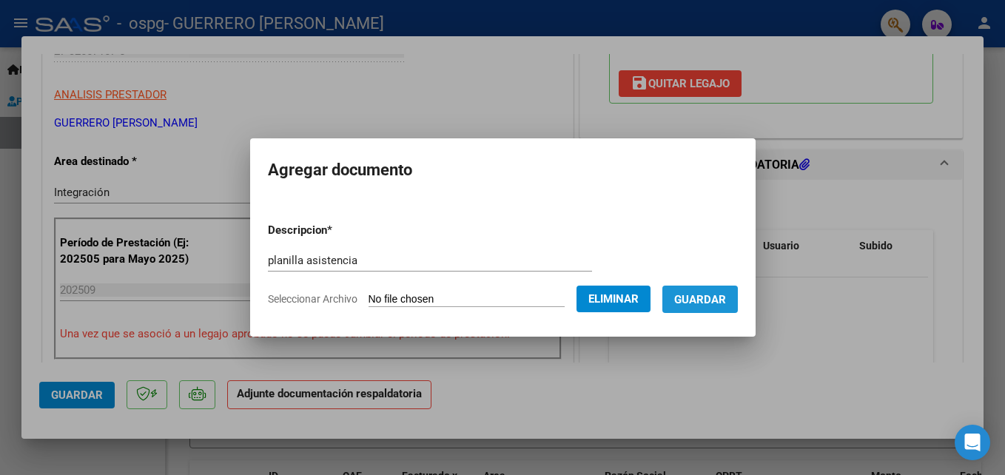
click at [703, 297] on span "Guardar" at bounding box center [700, 299] width 52 height 13
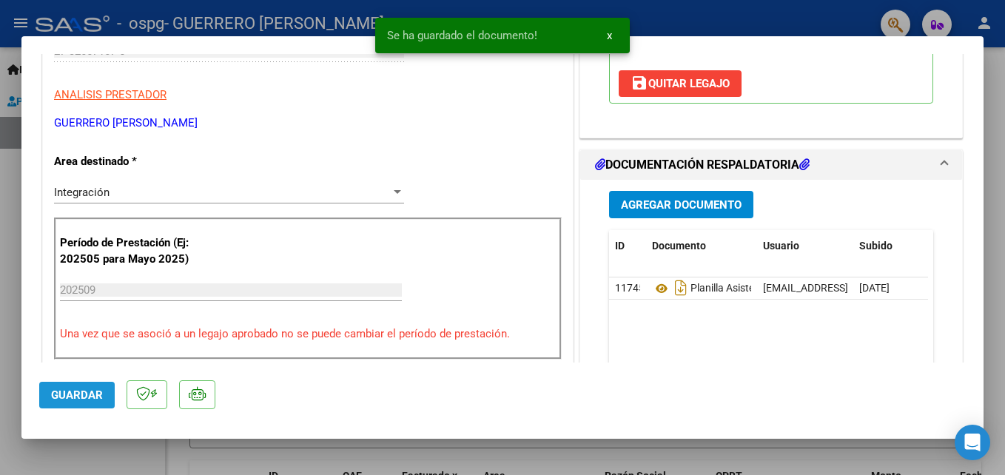
click at [68, 395] on span "Guardar" at bounding box center [77, 394] width 52 height 13
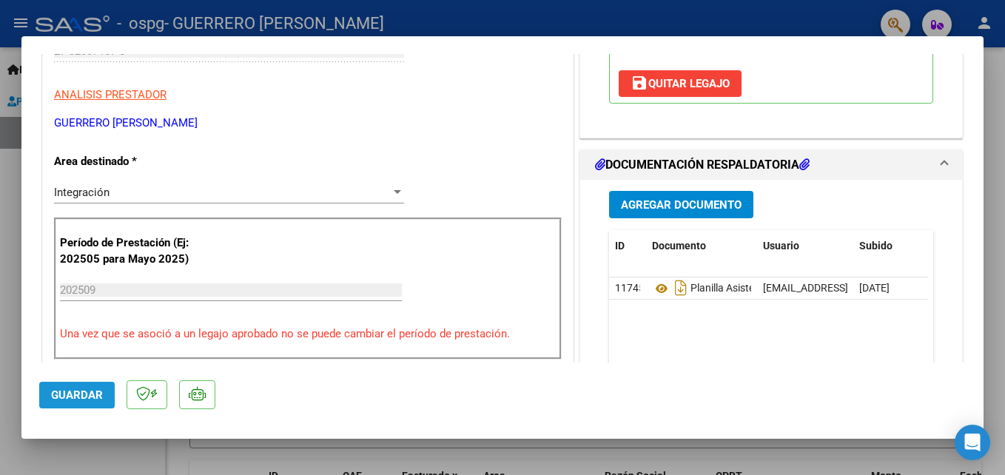
click at [68, 395] on span "Guardar" at bounding box center [77, 394] width 52 height 13
